Goal: Communication & Community: Participate in discussion

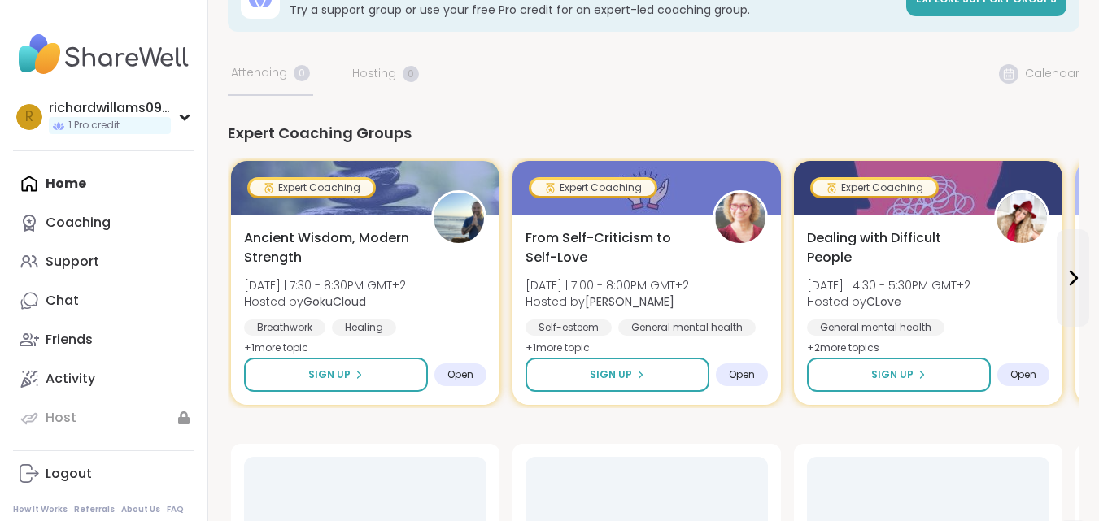
scroll to position [163, 0]
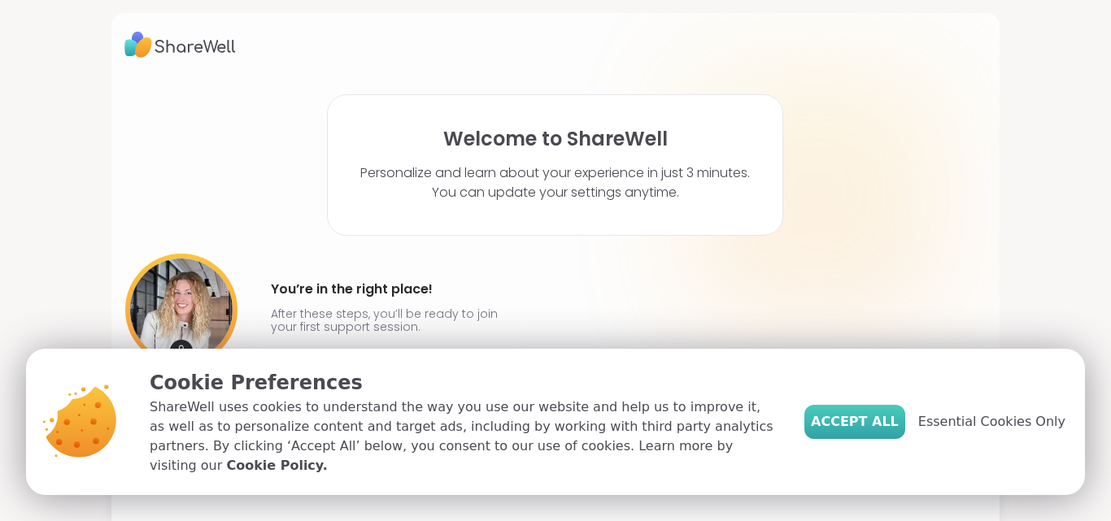
click at [852, 415] on button "Accept All" at bounding box center [854, 422] width 101 height 34
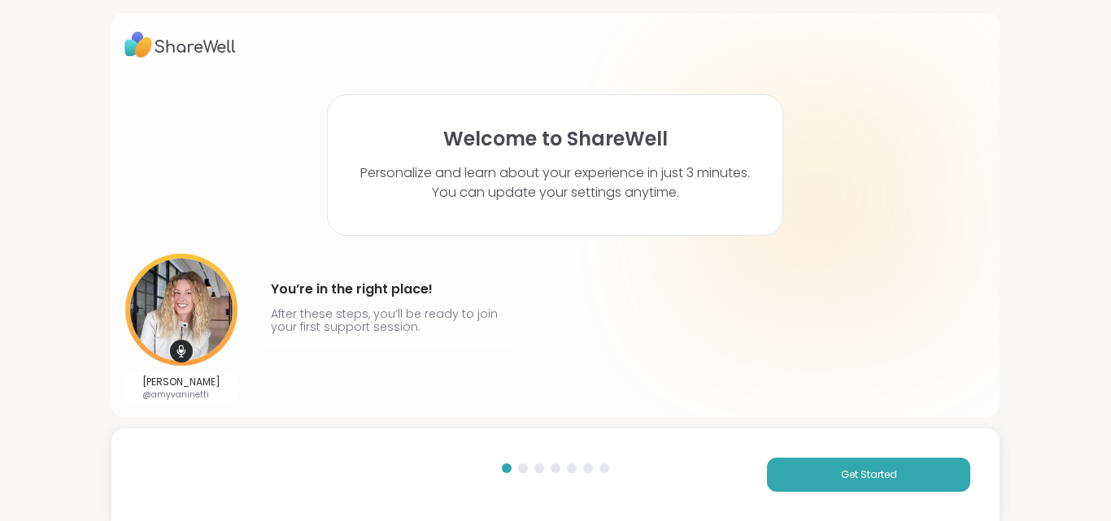
click at [508, 155] on div "Welcome to ShareWell Personalize and learn about your experience in just 3 minu…" at bounding box center [555, 165] width 456 height 142
click at [804, 472] on button "Get Started" at bounding box center [868, 475] width 203 height 34
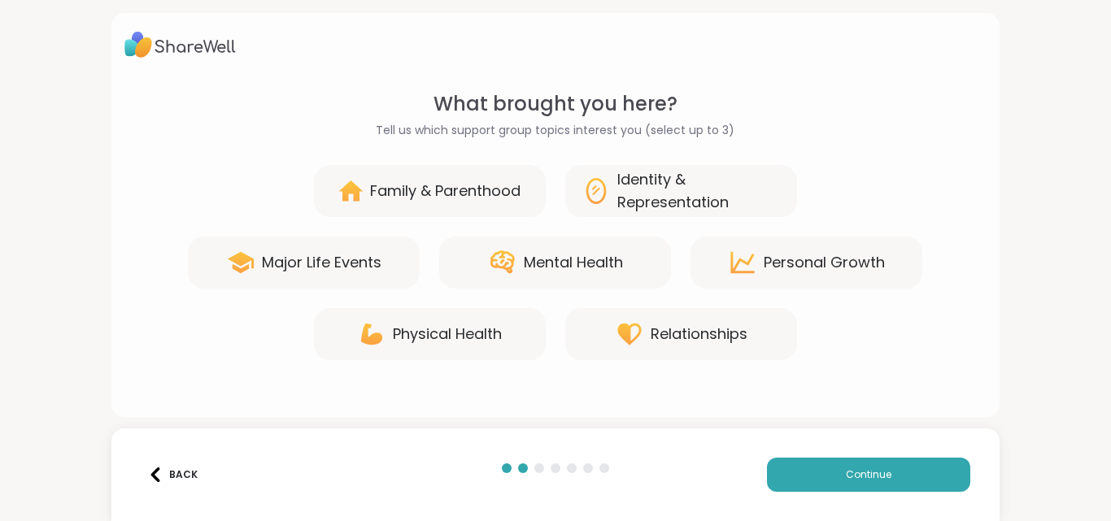
click at [320, 262] on div "Major Life Events" at bounding box center [322, 262] width 120 height 23
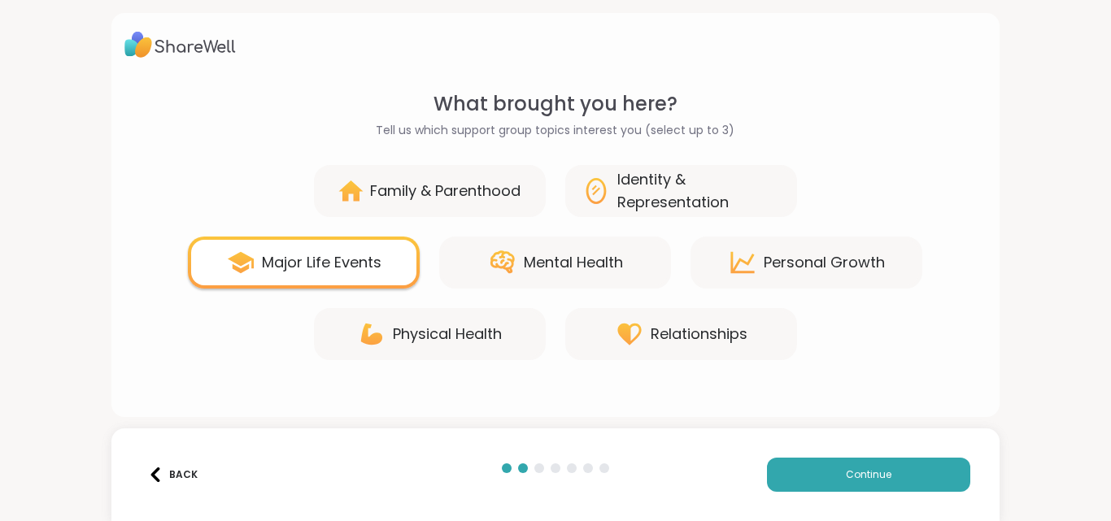
click at [403, 326] on div "Physical Health" at bounding box center [447, 334] width 109 height 23
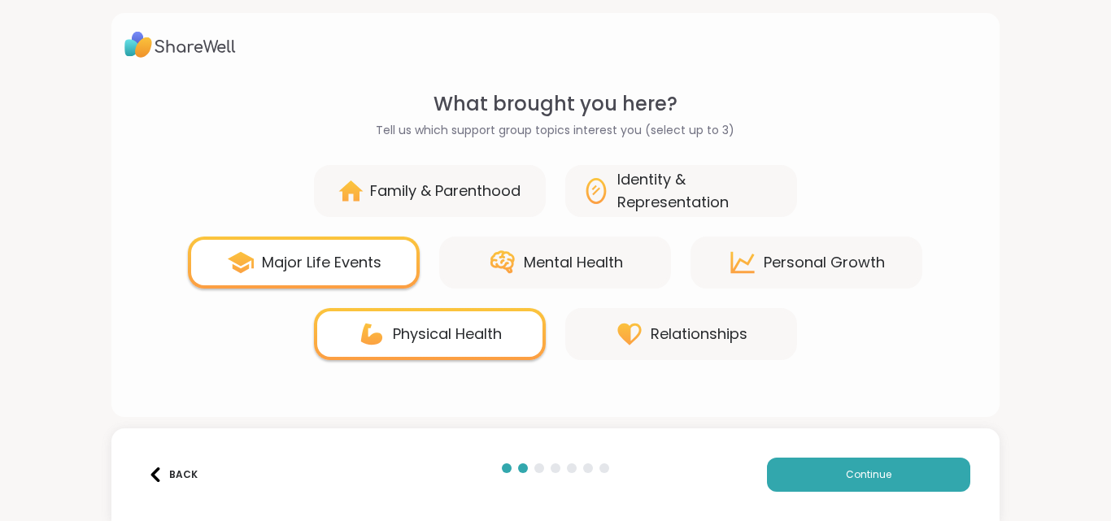
click at [626, 207] on div "Identity & Representation" at bounding box center [698, 191] width 163 height 46
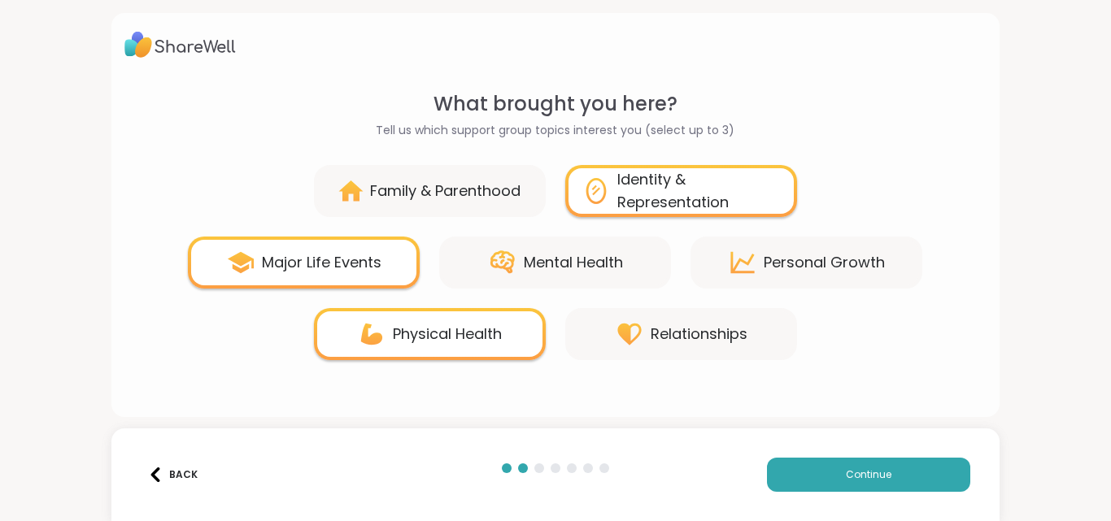
click at [483, 194] on div "Family & Parenthood" at bounding box center [445, 191] width 150 height 23
click at [668, 335] on div "Relationships" at bounding box center [699, 334] width 97 height 23
click at [671, 330] on div "Relationships" at bounding box center [699, 334] width 97 height 23
click at [791, 470] on button "Continue" at bounding box center [868, 475] width 203 height 34
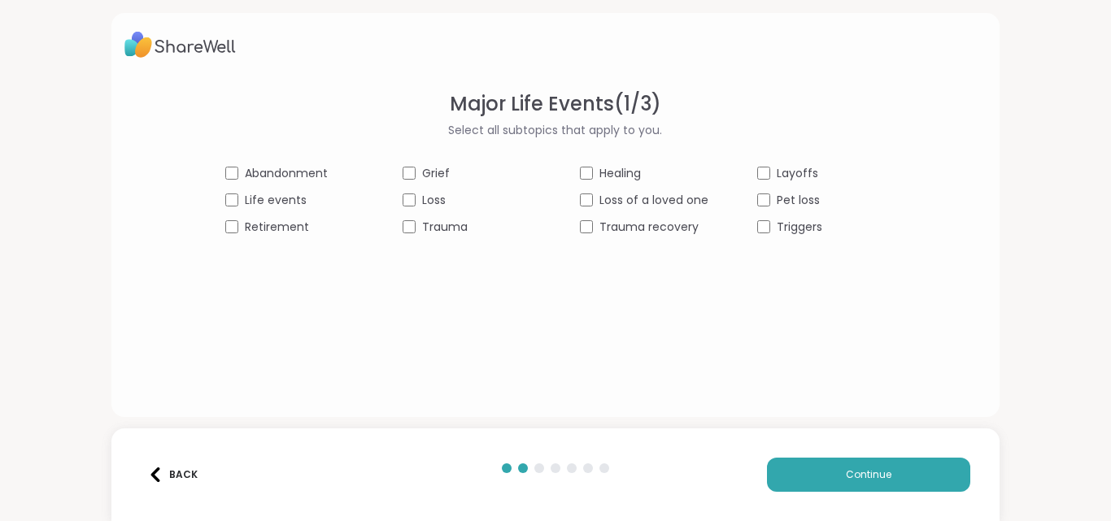
click at [422, 173] on span "Grief" at bounding box center [436, 173] width 28 height 17
click at [273, 180] on span "Abandonment" at bounding box center [286, 173] width 83 height 17
click at [281, 199] on span "Life events" at bounding box center [276, 200] width 62 height 17
click at [617, 198] on span "Loss of a loved one" at bounding box center [653, 200] width 109 height 17
click at [769, 173] on div "Layoffs" at bounding box center [821, 173] width 129 height 17
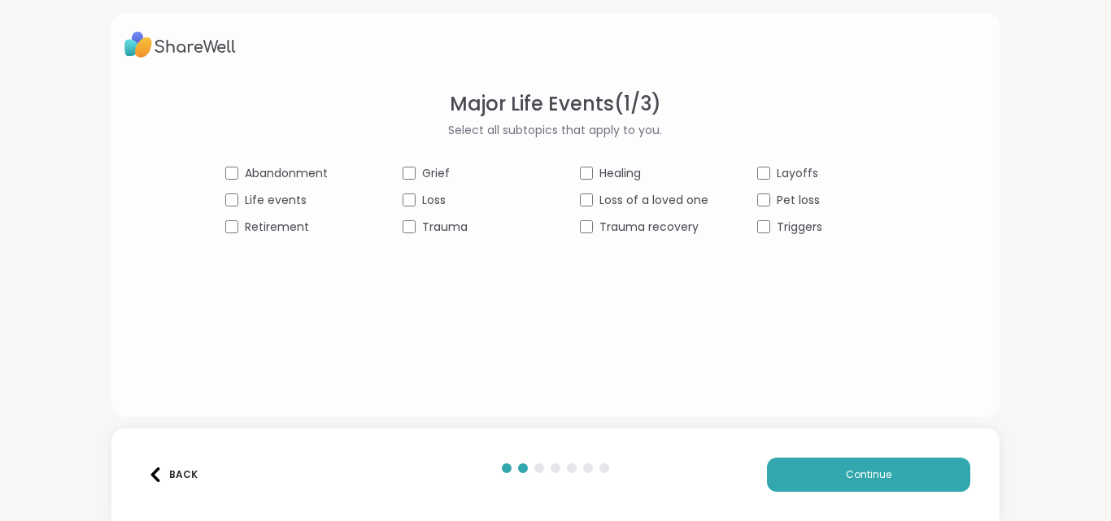
click at [777, 198] on span "Pet loss" at bounding box center [798, 200] width 43 height 17
click at [856, 480] on span "Continue" at bounding box center [869, 475] width 46 height 15
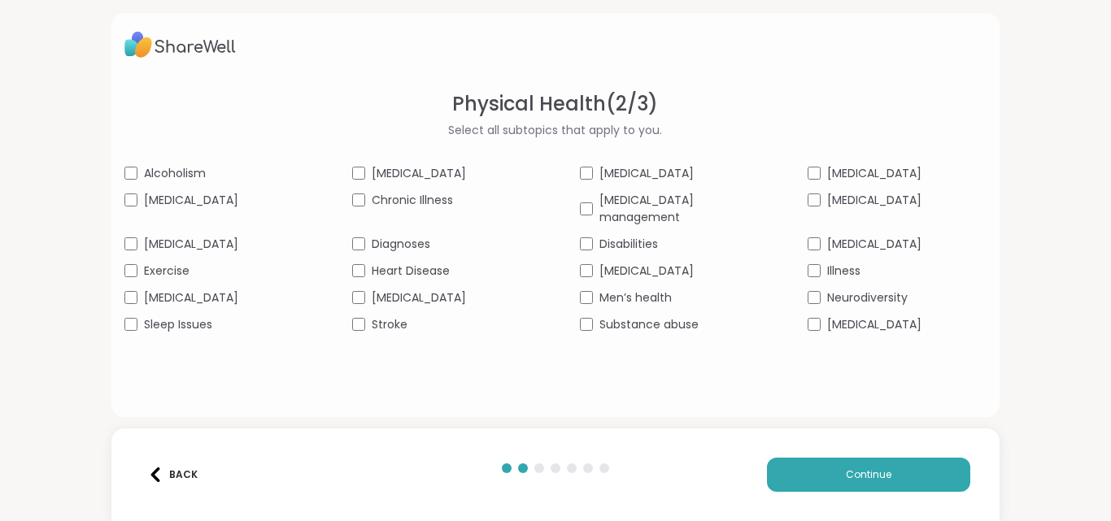
click at [411, 173] on span "[MEDICAL_DATA]" at bounding box center [419, 173] width 94 height 17
click at [182, 190] on div "[MEDICAL_DATA] [MEDICAL_DATA] [MEDICAL_DATA] [MEDICAL_DATA] [MEDICAL_DATA] Chro…" at bounding box center [555, 249] width 863 height 168
click at [179, 236] on span "[MEDICAL_DATA]" at bounding box center [191, 244] width 94 height 17
click at [379, 263] on span "Heart Disease" at bounding box center [411, 271] width 78 height 17
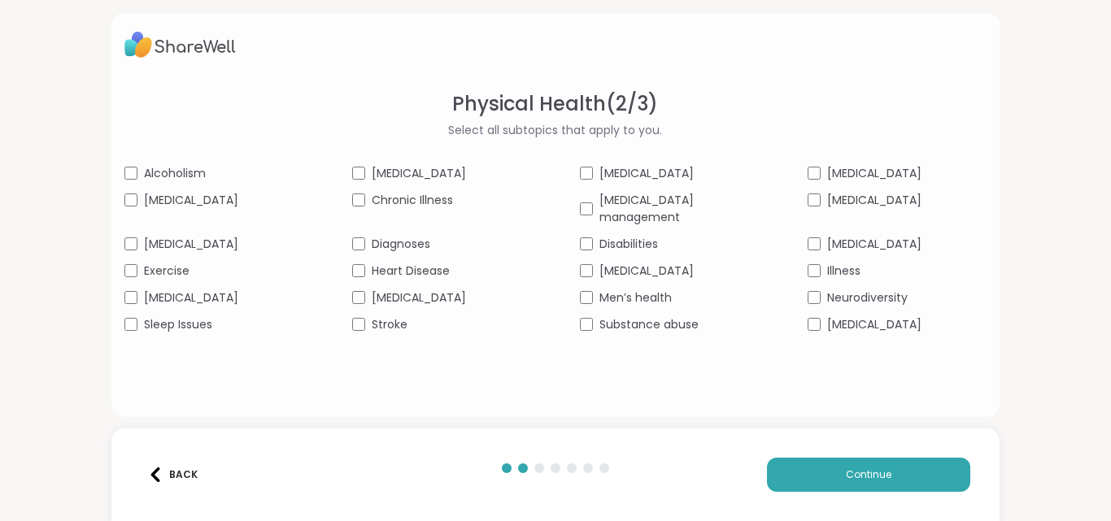
click at [612, 290] on span "Men’s health" at bounding box center [635, 298] width 72 height 17
click at [625, 236] on span "Disabilities" at bounding box center [628, 244] width 59 height 17
click at [858, 236] on span "[MEDICAL_DATA]" at bounding box center [874, 244] width 94 height 17
click at [843, 198] on span "[MEDICAL_DATA]" at bounding box center [874, 200] width 94 height 17
click at [831, 464] on button "Continue" at bounding box center [868, 475] width 203 height 34
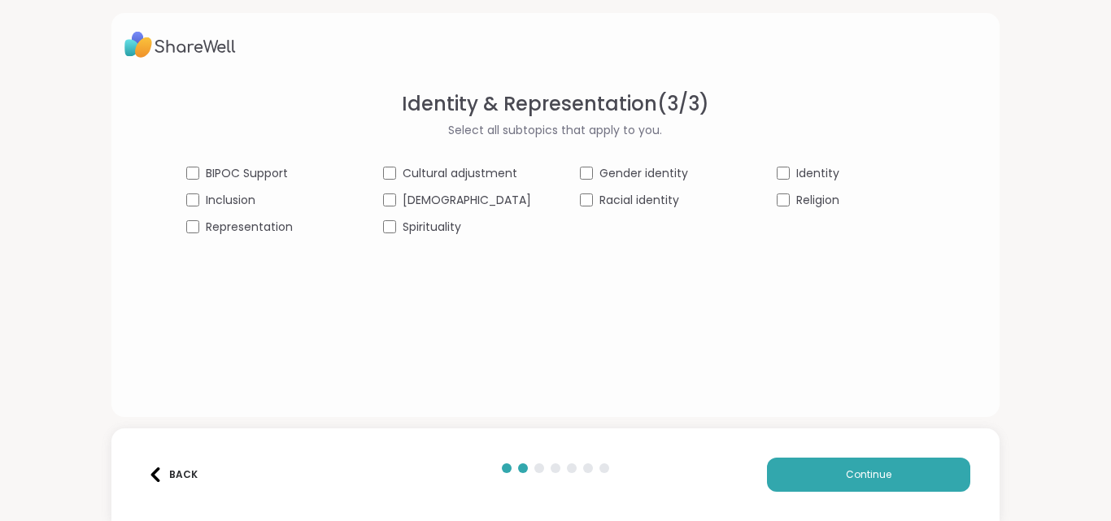
click at [589, 204] on div "Racial identity" at bounding box center [654, 200] width 148 height 17
click at [796, 195] on span "Religion" at bounding box center [817, 200] width 43 height 17
click at [410, 227] on div "Spirituality" at bounding box center [457, 227] width 148 height 17
click at [242, 185] on div "BIPOC Support Cultural adjustment Gender identity Identity Inclusion [DEMOGRAPH…" at bounding box center [555, 200] width 738 height 71
click at [246, 203] on span "Inclusion" at bounding box center [231, 200] width 50 height 17
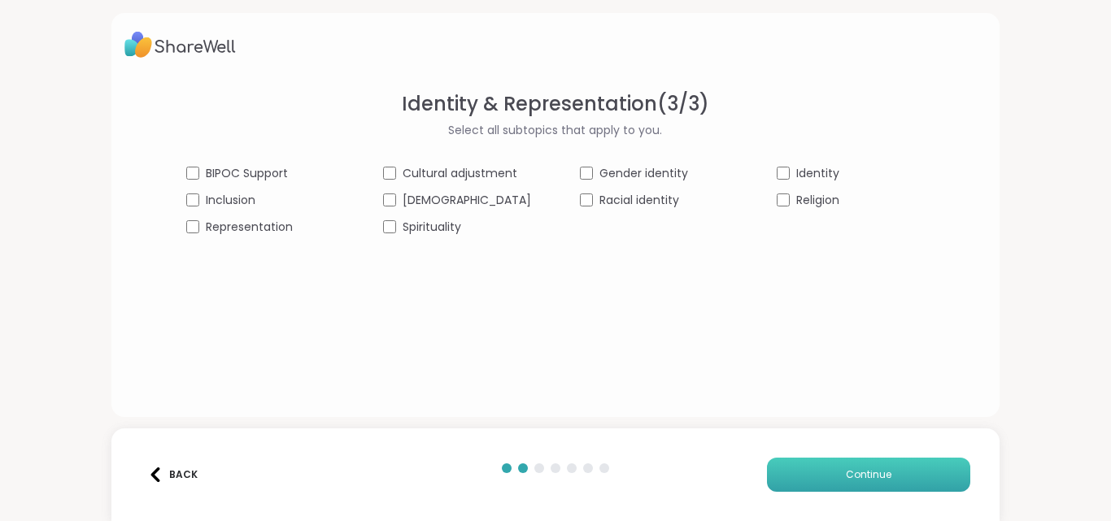
click at [834, 477] on button "Continue" at bounding box center [868, 475] width 203 height 34
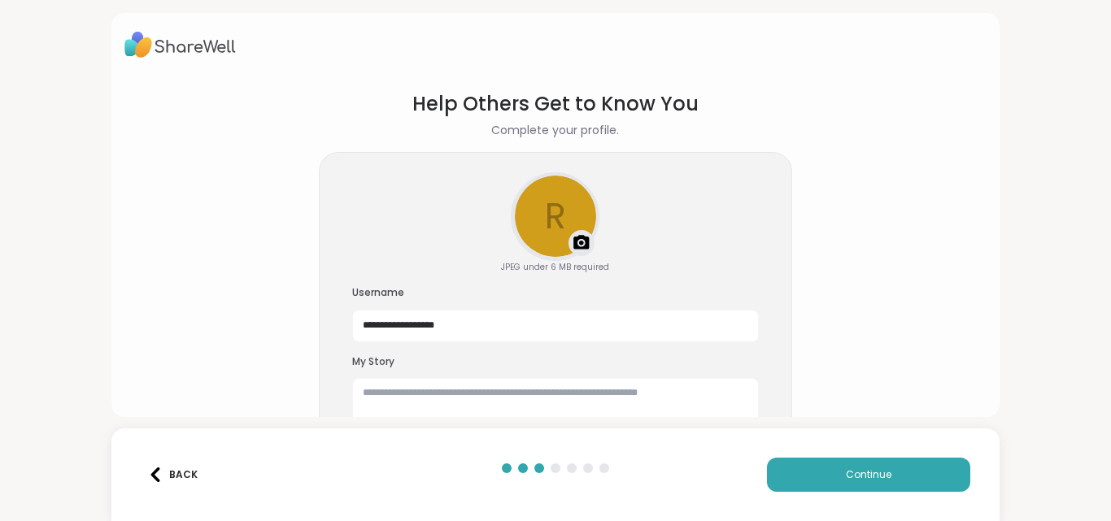
scroll to position [50, 0]
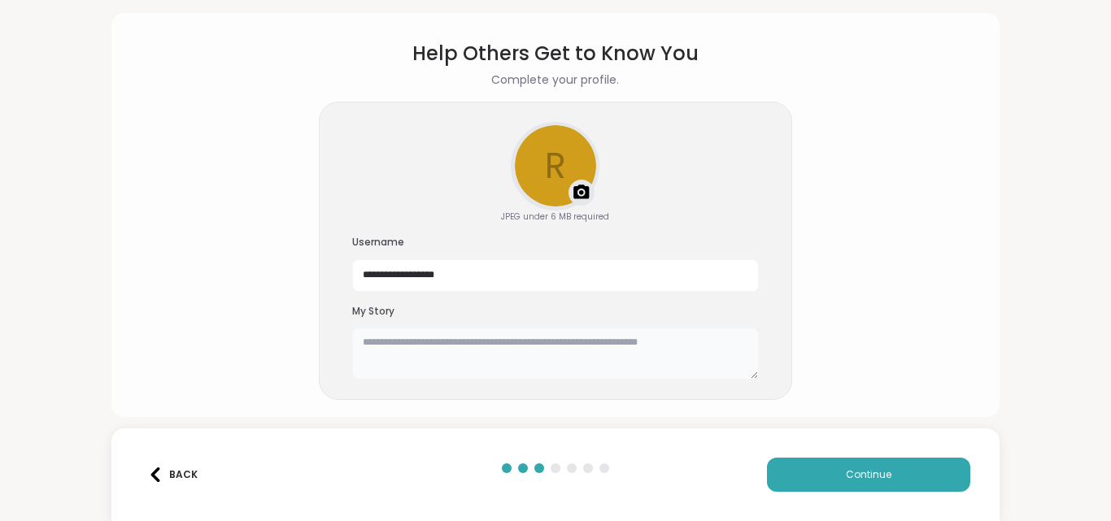
click at [447, 339] on textarea at bounding box center [555, 354] width 407 height 52
type textarea "**********"
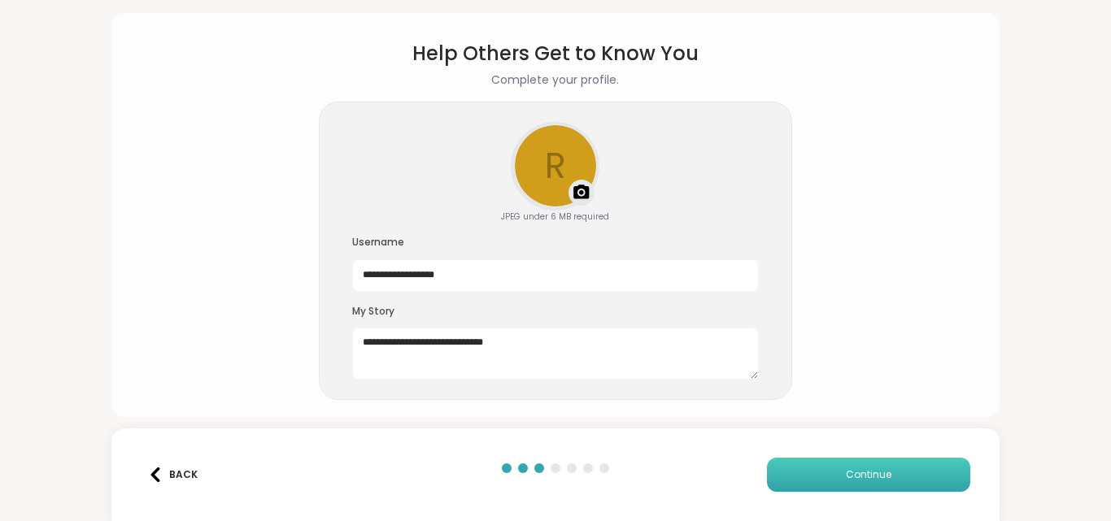
click at [825, 465] on button "Continue" at bounding box center [868, 475] width 203 height 34
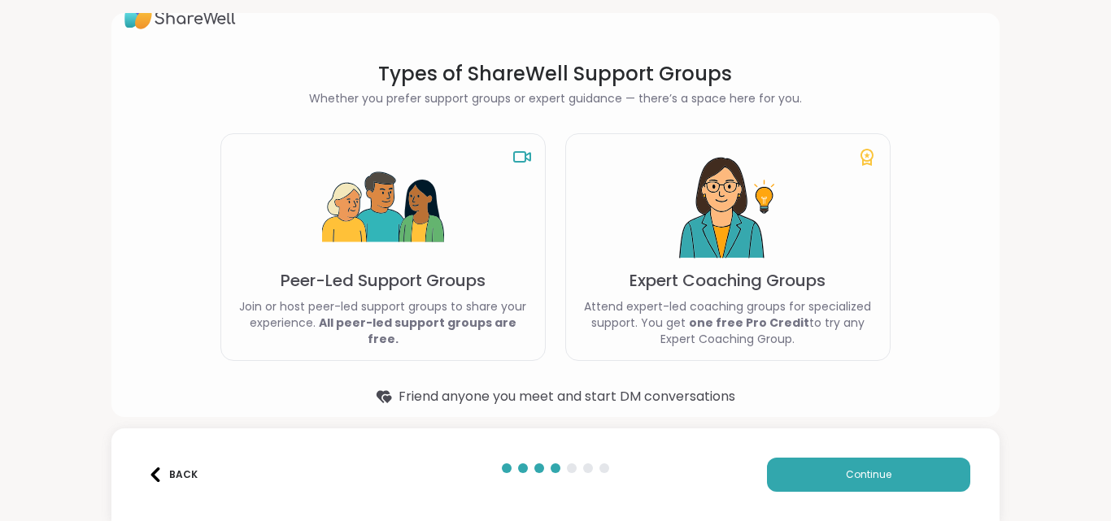
scroll to position [44, 0]
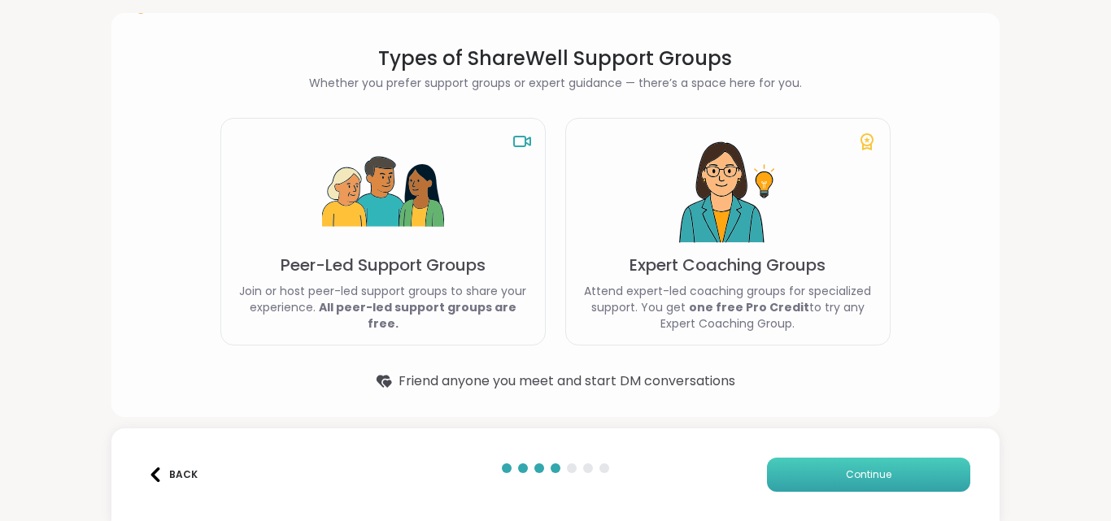
click at [833, 489] on button "Continue" at bounding box center [868, 475] width 203 height 34
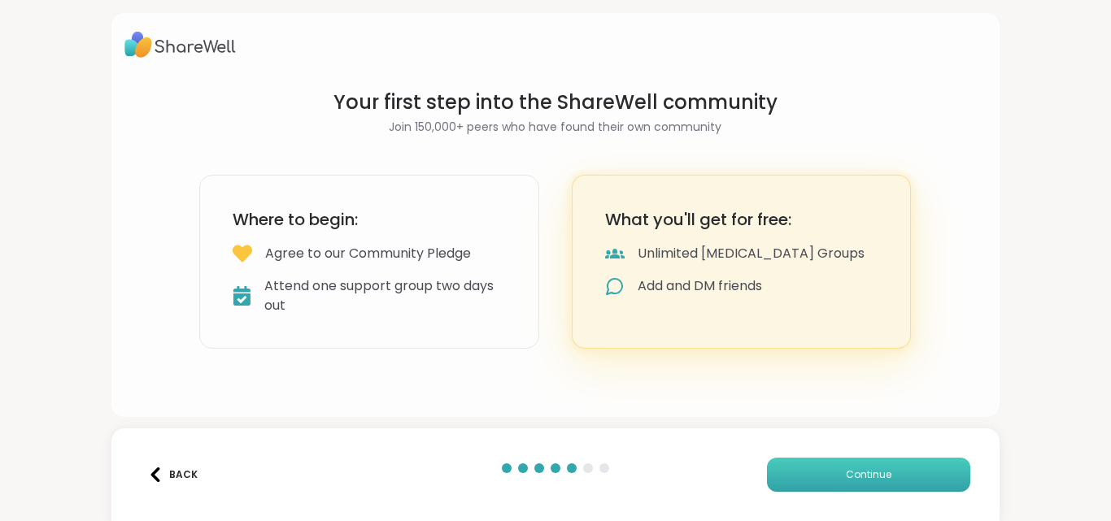
click at [832, 468] on button "Continue" at bounding box center [868, 475] width 203 height 34
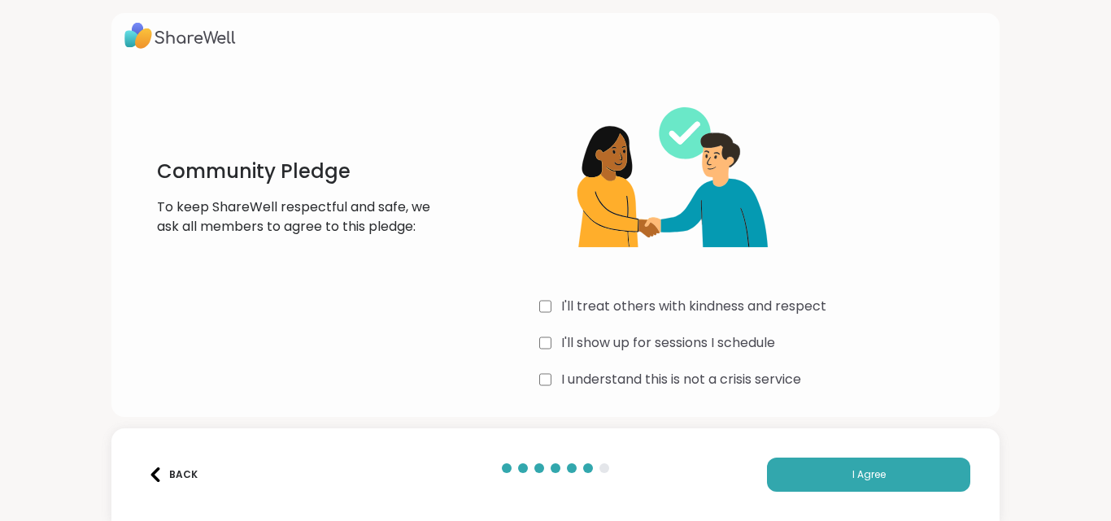
scroll to position [11, 0]
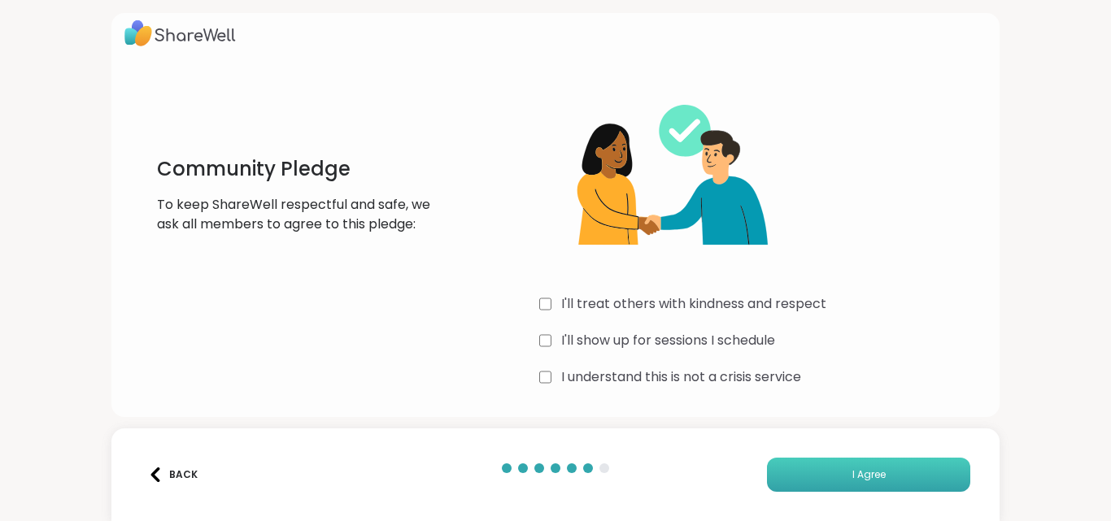
click at [804, 487] on button "I Agree" at bounding box center [868, 475] width 203 height 34
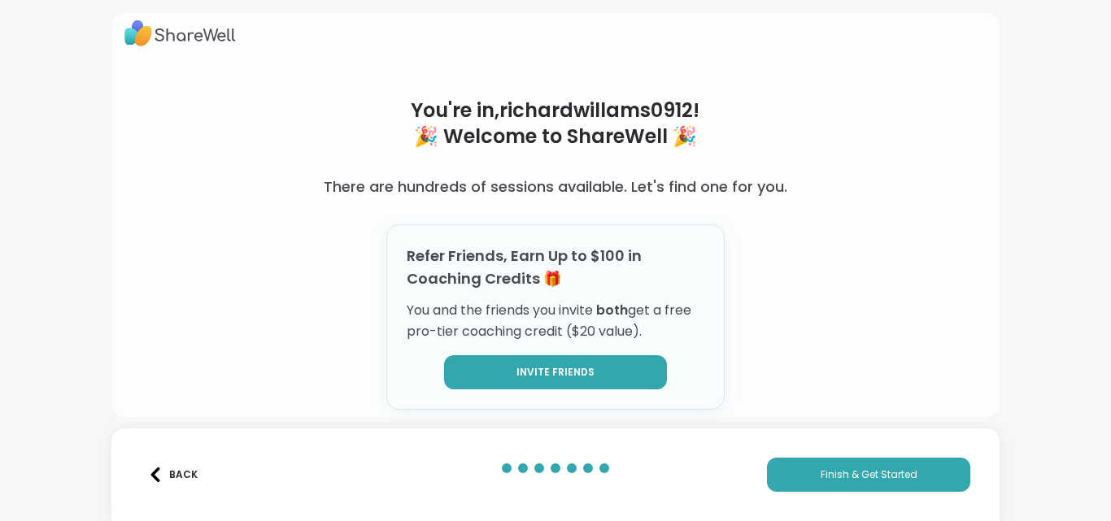
click at [584, 362] on button "Invite Friends" at bounding box center [555, 372] width 223 height 34
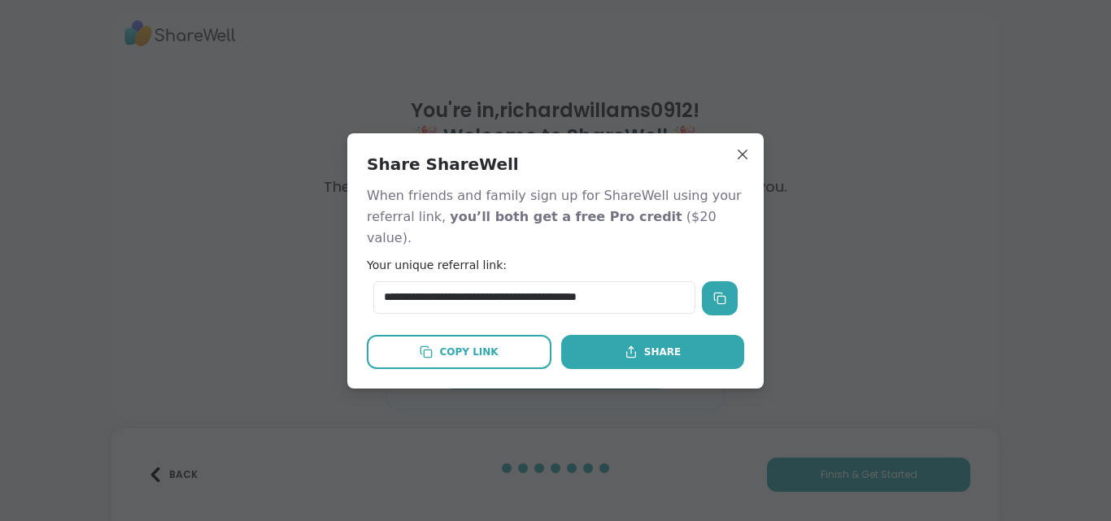
click at [713, 292] on icon at bounding box center [719, 298] width 13 height 13
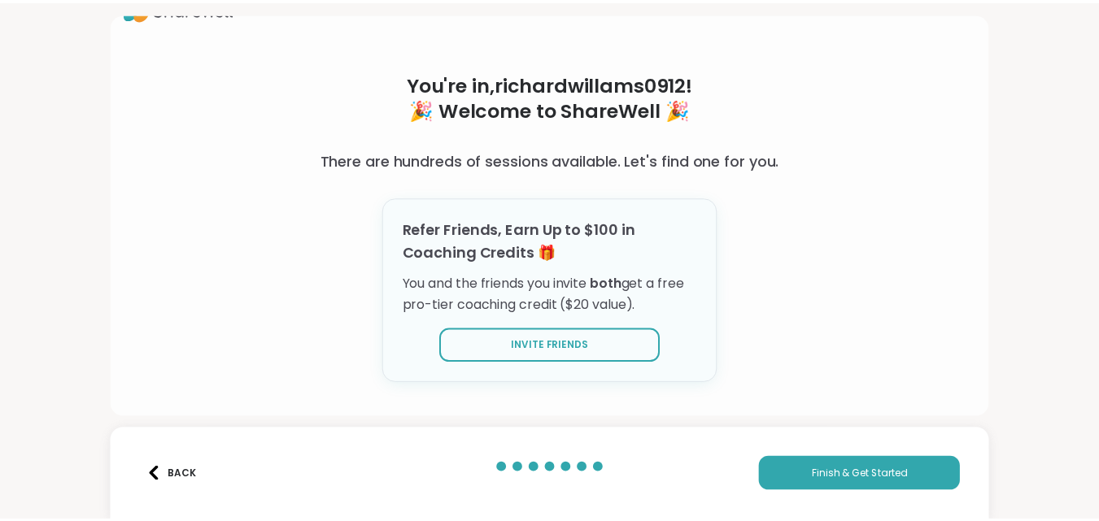
scroll to position [50, 0]
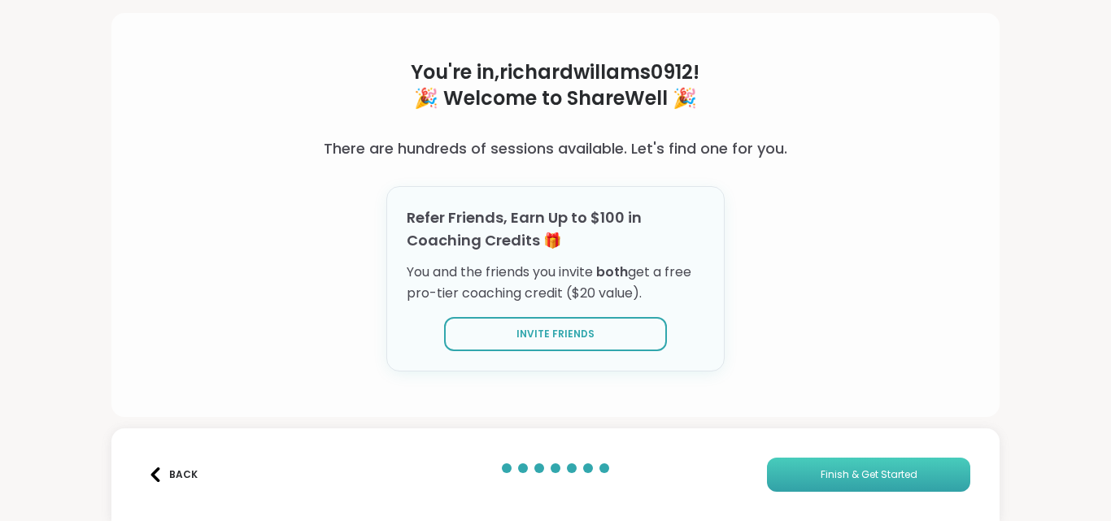
click at [834, 477] on span "Finish & Get Started" at bounding box center [869, 475] width 97 height 15
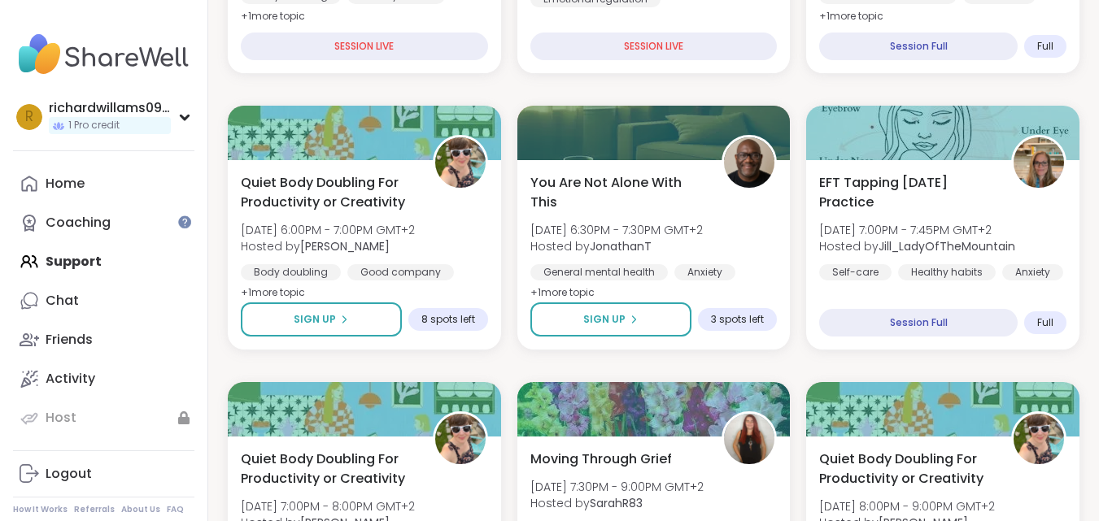
scroll to position [813, 0]
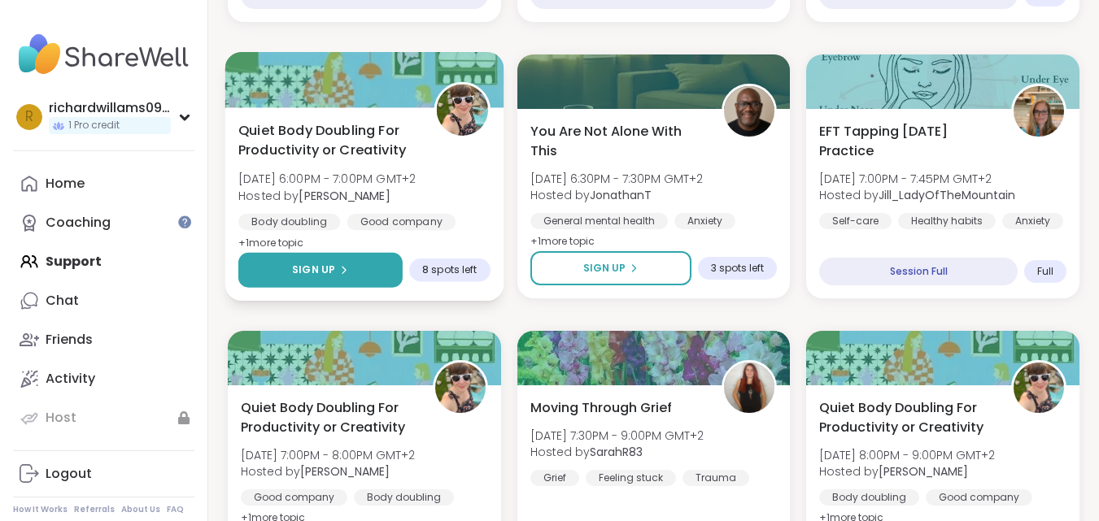
click at [317, 272] on span "Sign Up" at bounding box center [313, 270] width 43 height 15
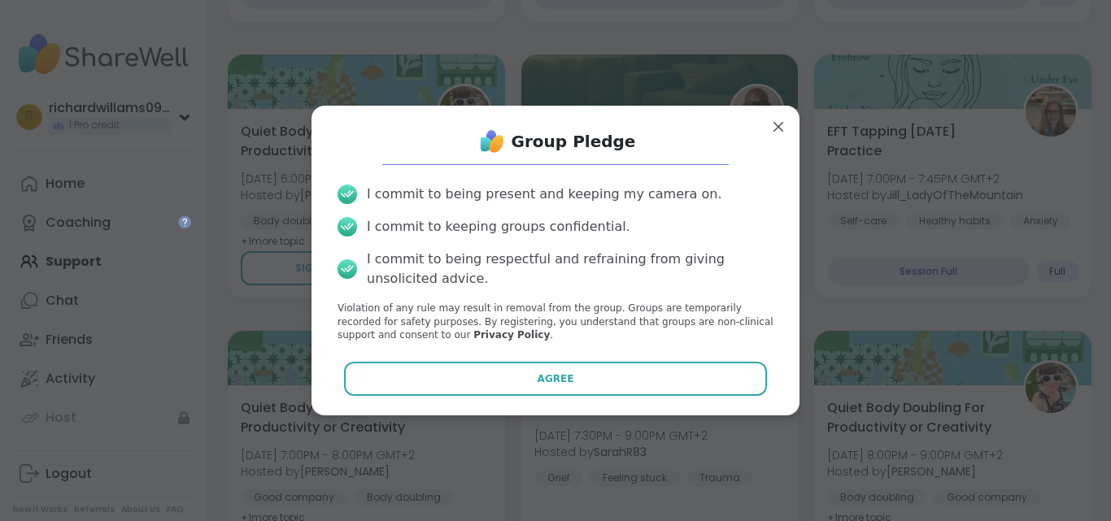
click at [493, 377] on button "Agree" at bounding box center [556, 379] width 424 height 34
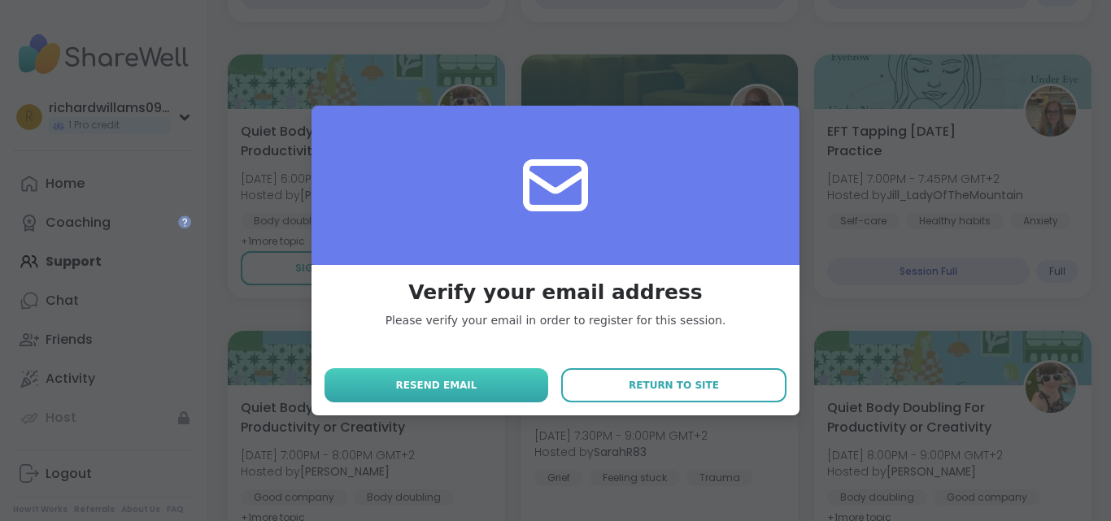
click at [469, 395] on button "Resend email" at bounding box center [437, 385] width 224 height 34
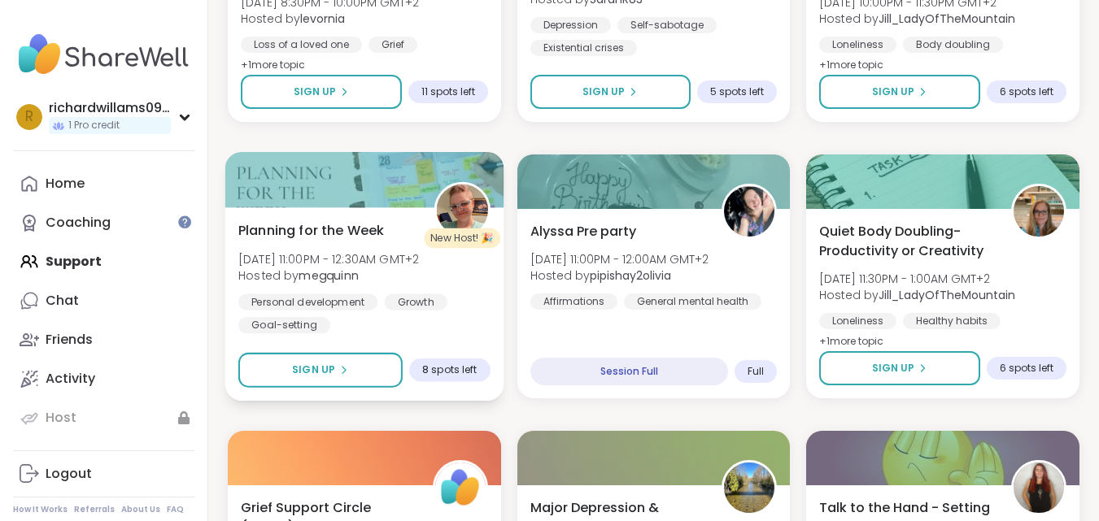
scroll to position [1627, 0]
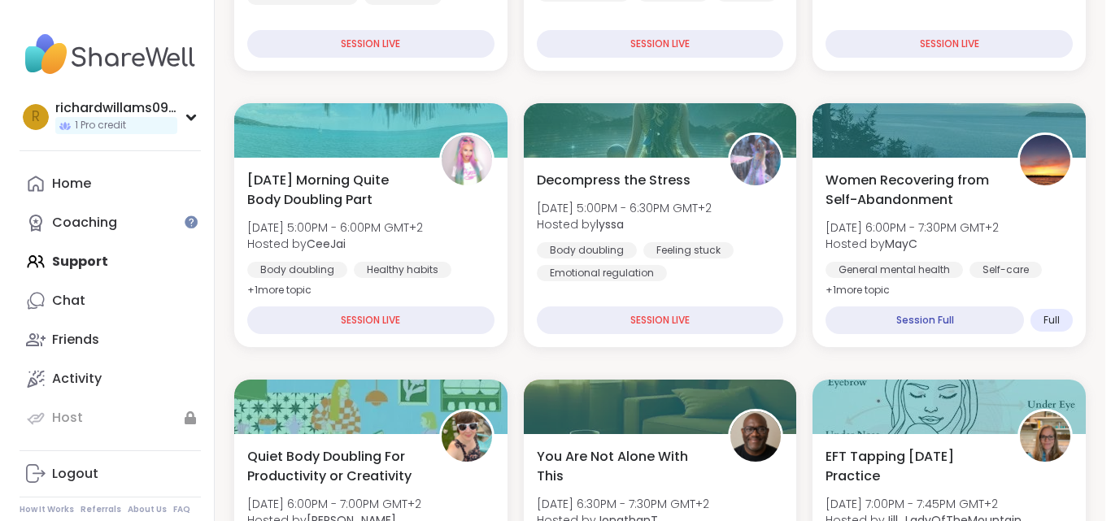
scroll to position [732, 0]
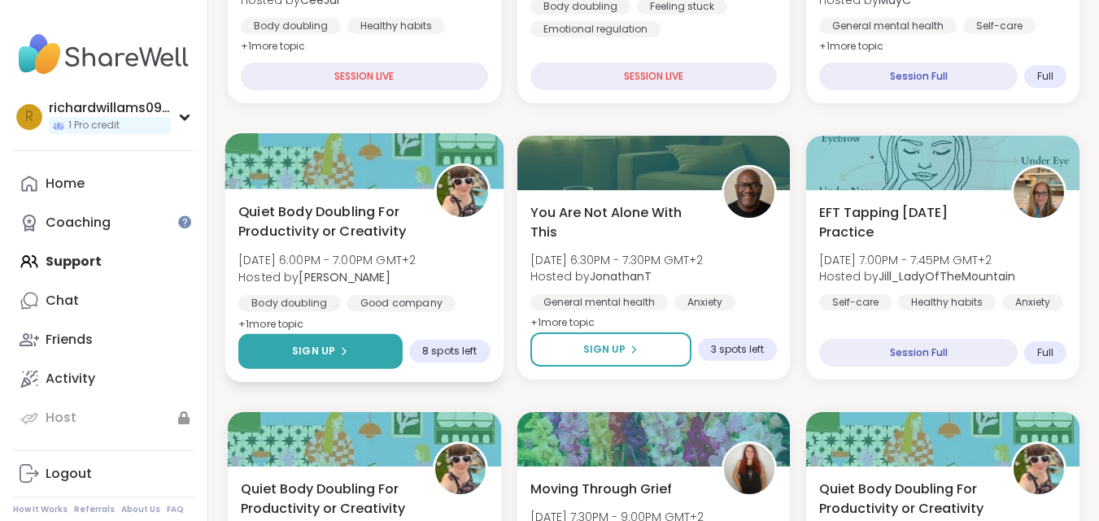
click at [325, 355] on span "Sign Up" at bounding box center [313, 351] width 43 height 15
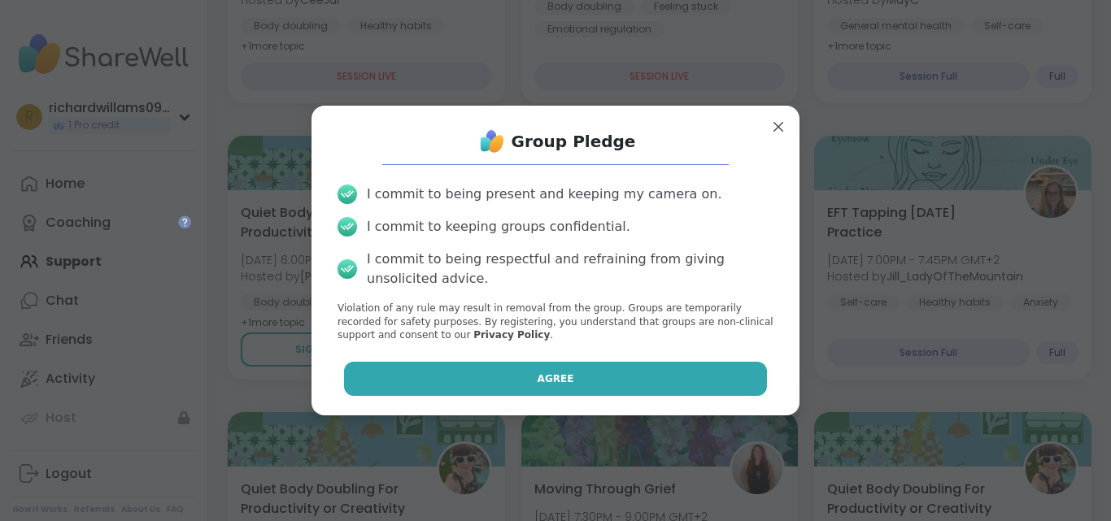
click at [523, 374] on button "Agree" at bounding box center [556, 379] width 424 height 34
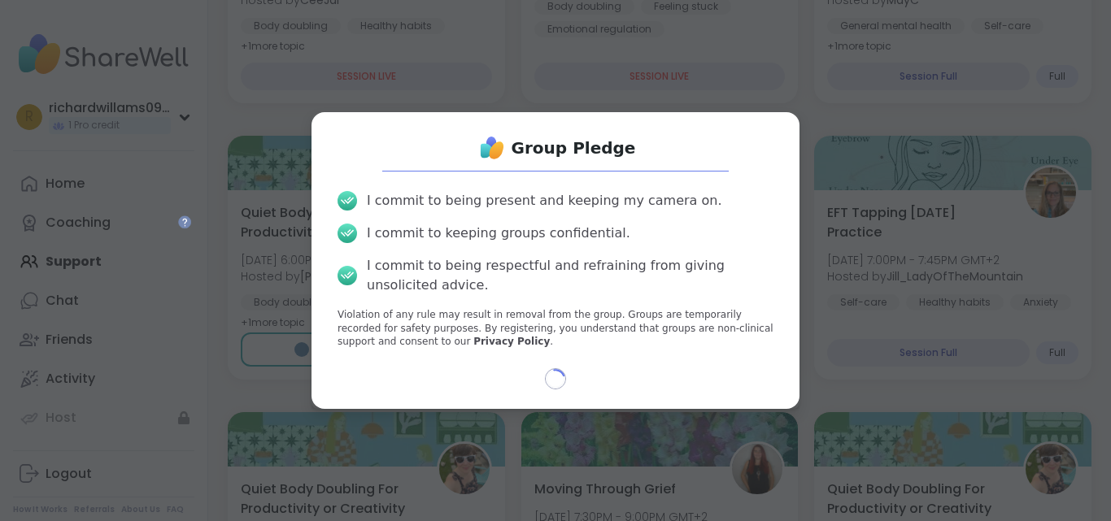
select select "**"
